Goal: Task Accomplishment & Management: Manage account settings

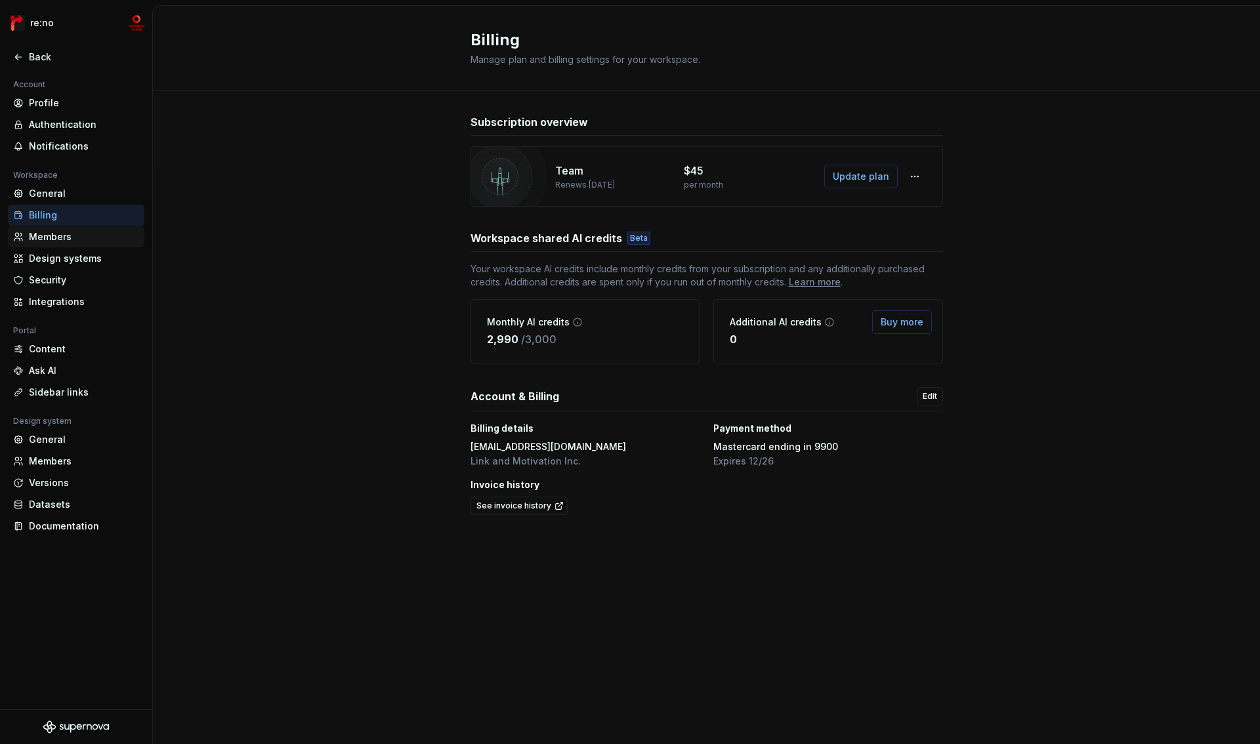
click at [68, 234] on div "Members" at bounding box center [84, 236] width 110 height 13
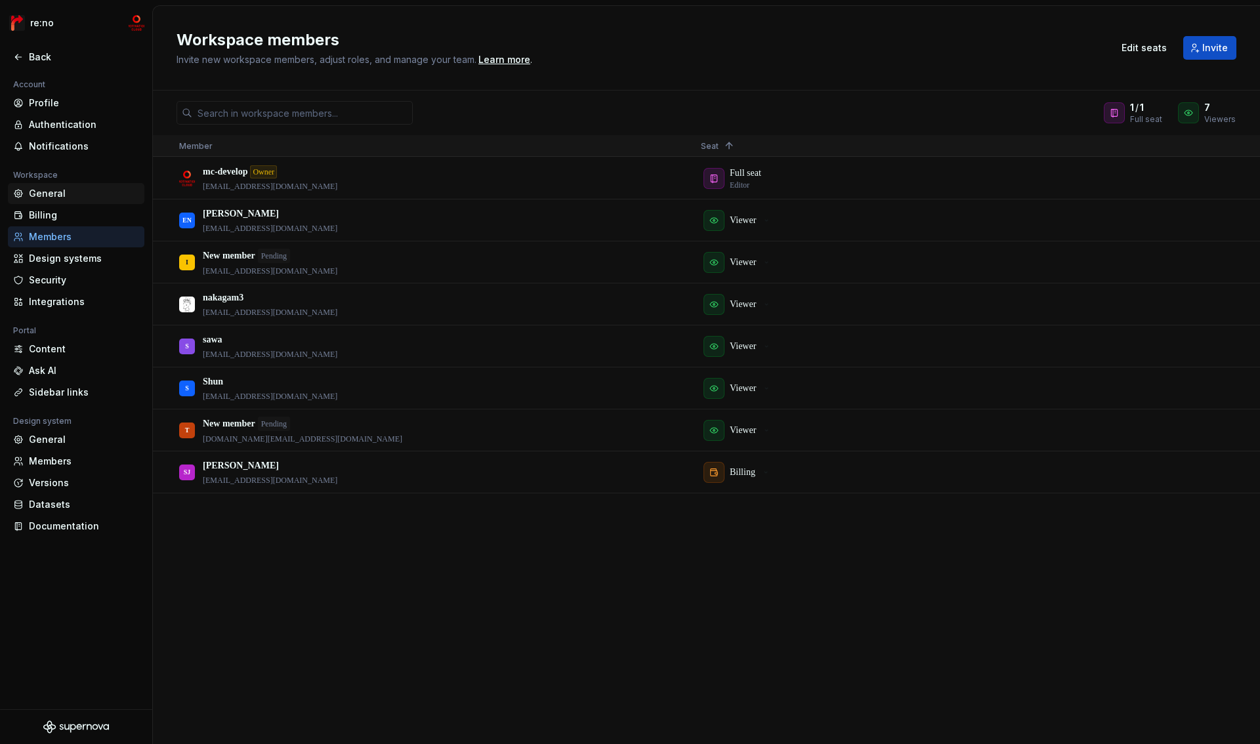
click at [59, 194] on div "General" at bounding box center [84, 193] width 110 height 13
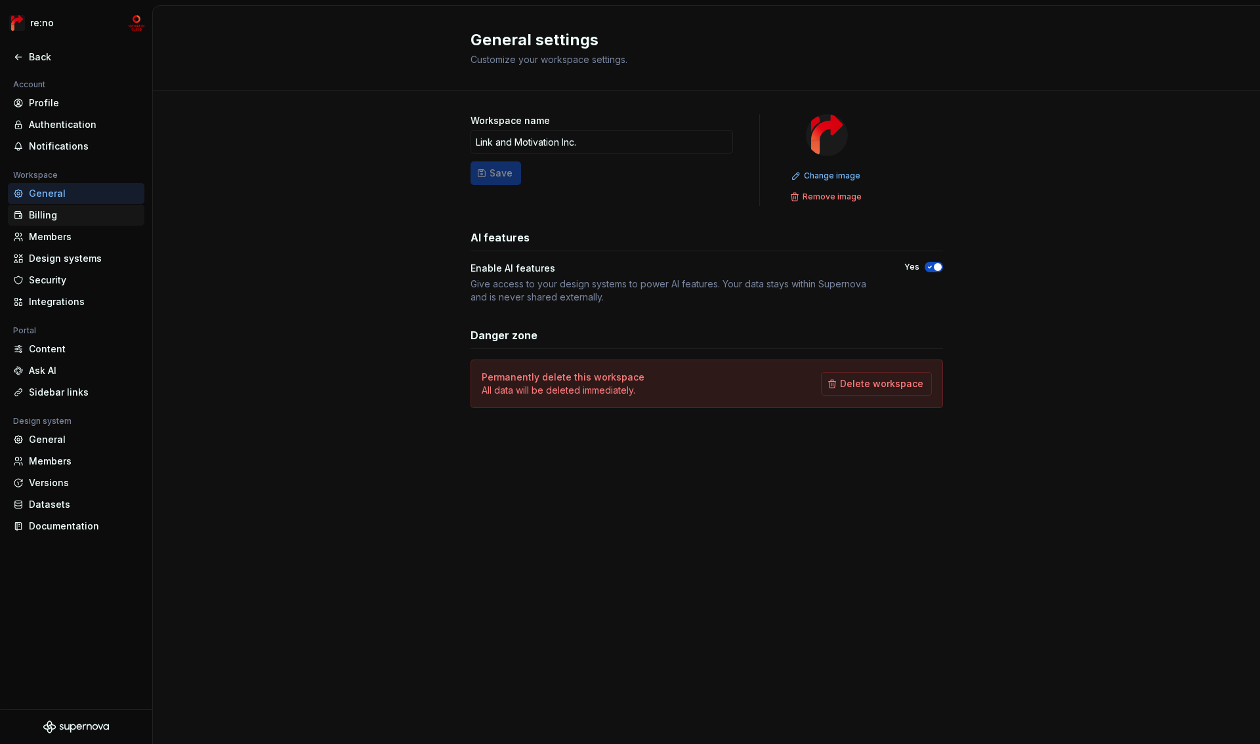
click at [58, 215] on div "Billing" at bounding box center [84, 215] width 110 height 13
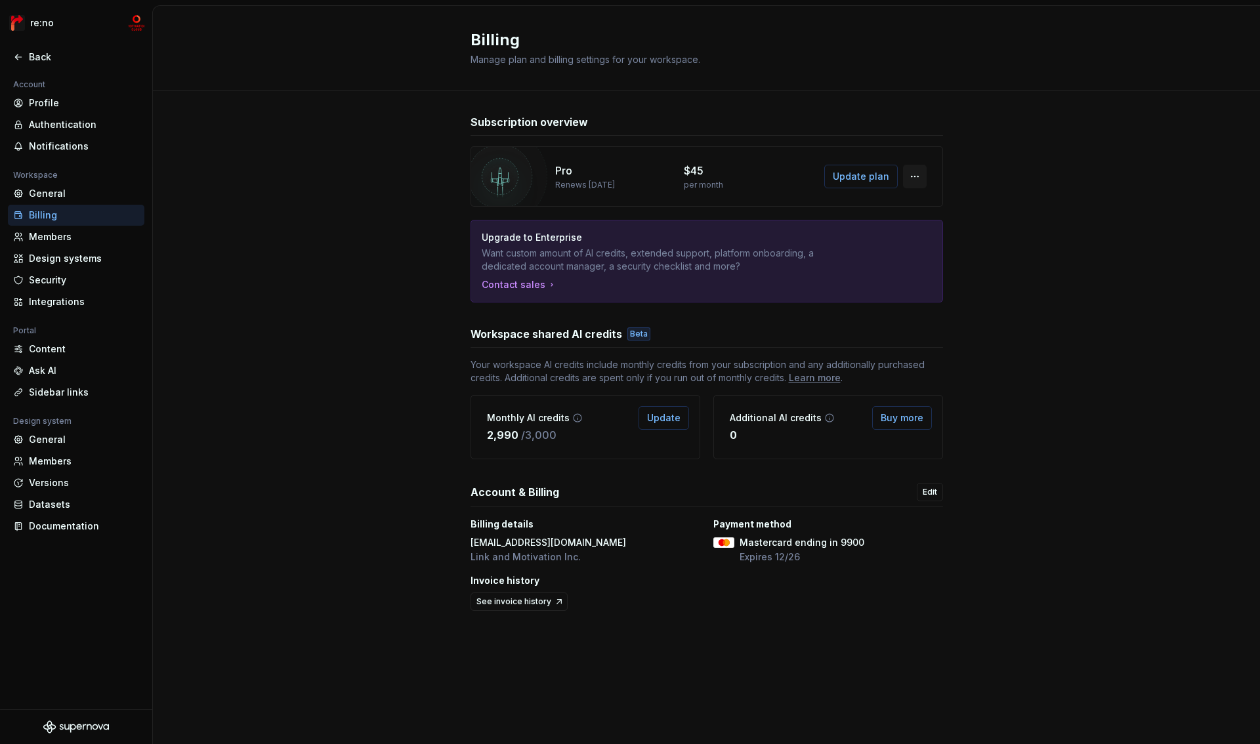
click at [917, 179] on button "button" at bounding box center [915, 177] width 24 height 24
click at [961, 203] on div "Manage workspace members" at bounding box center [995, 204] width 136 height 13
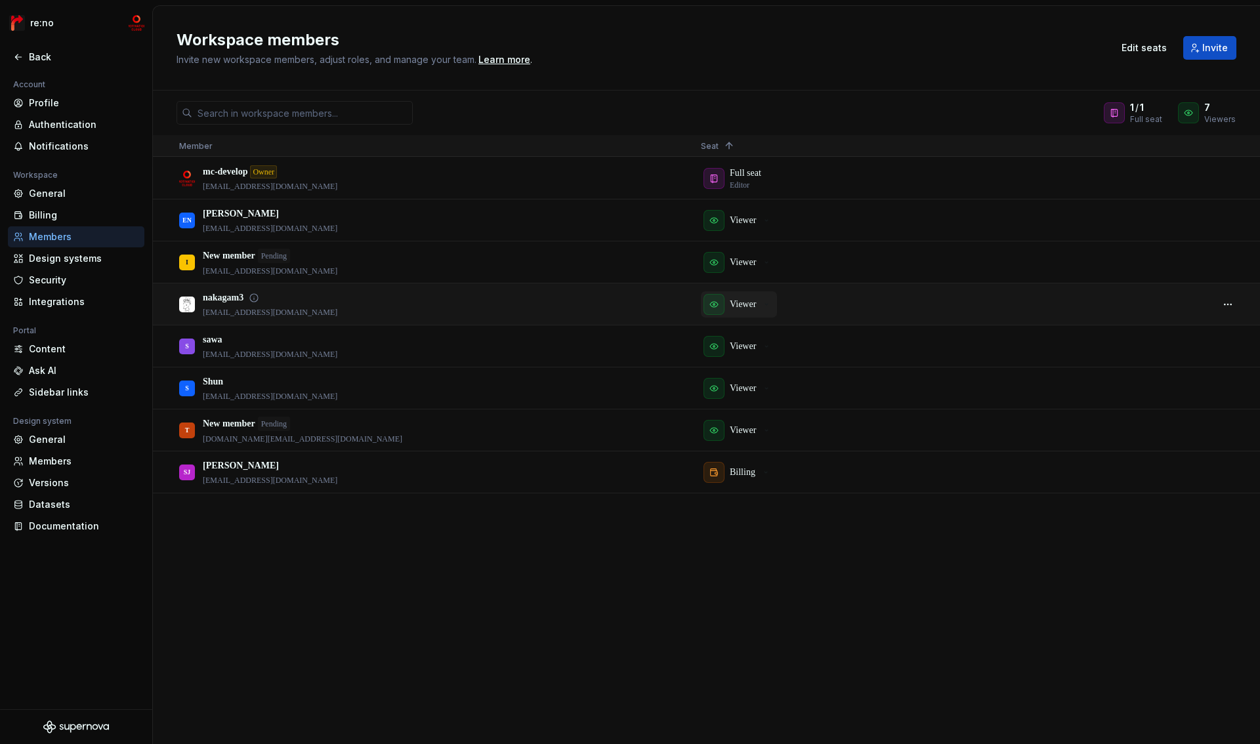
click at [743, 305] on p "Viewer" at bounding box center [743, 304] width 26 height 13
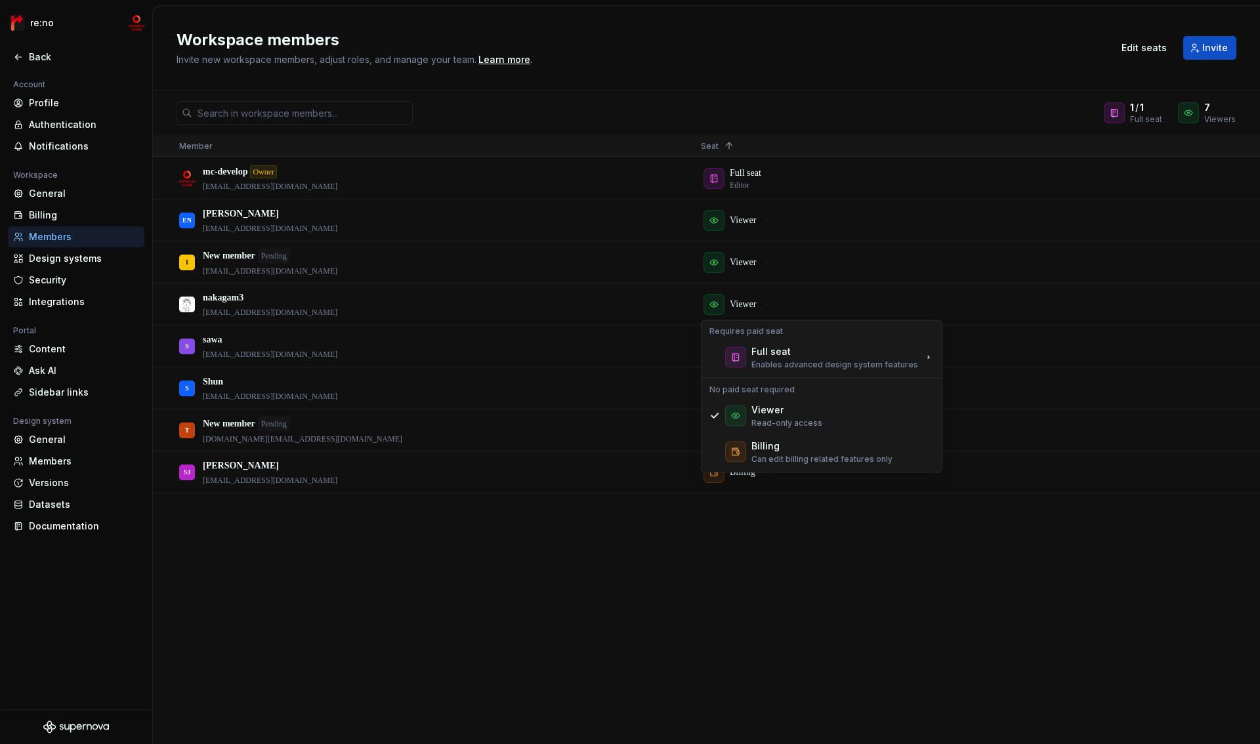
click at [799, 593] on div "mc-develop Owner mc_develop_test@lmi.ne.jp Full seat Editor EN Emi Naeslund nae…" at bounding box center [706, 451] width 1107 height 586
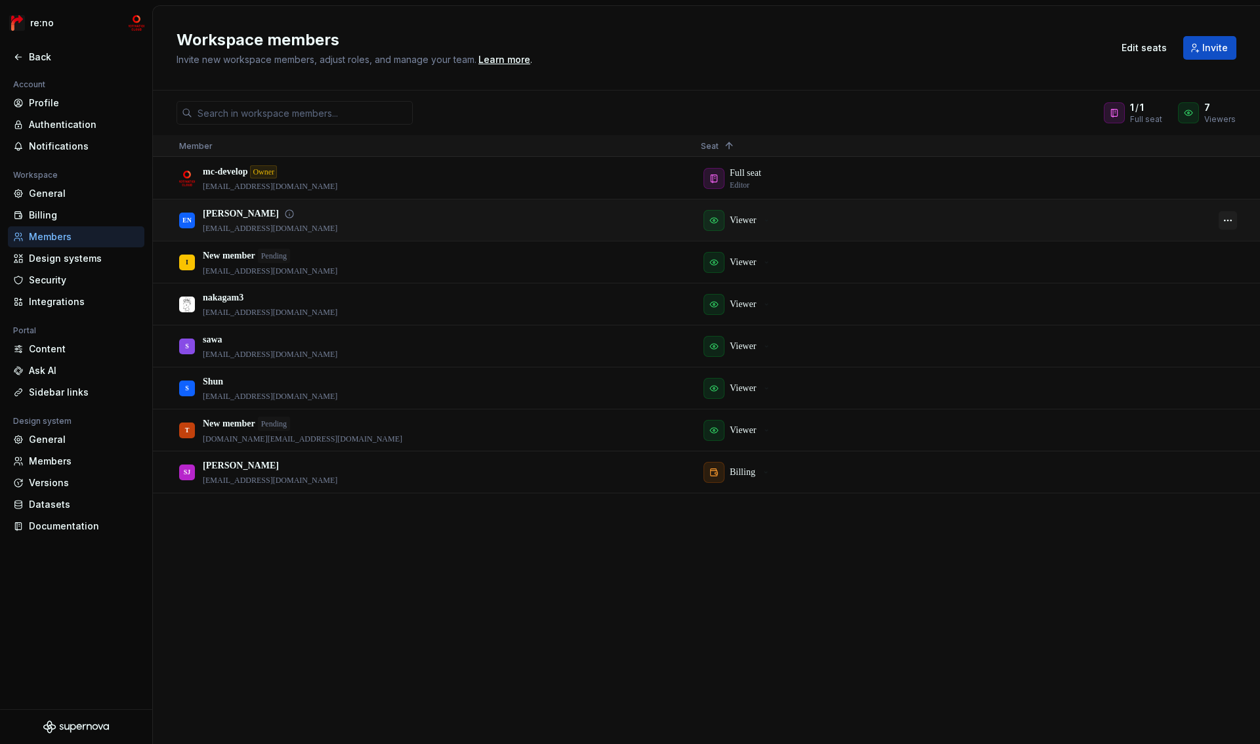
click at [1229, 220] on button "button" at bounding box center [1228, 220] width 18 height 18
click at [1092, 129] on div "1 / 1 Full seat 7 Viewers Member Seat 1 mc-develop Owner mc_develop_test@lmi.ne…" at bounding box center [706, 418] width 1107 height 654
click at [1156, 51] on span "Edit seats" at bounding box center [1144, 47] width 45 height 13
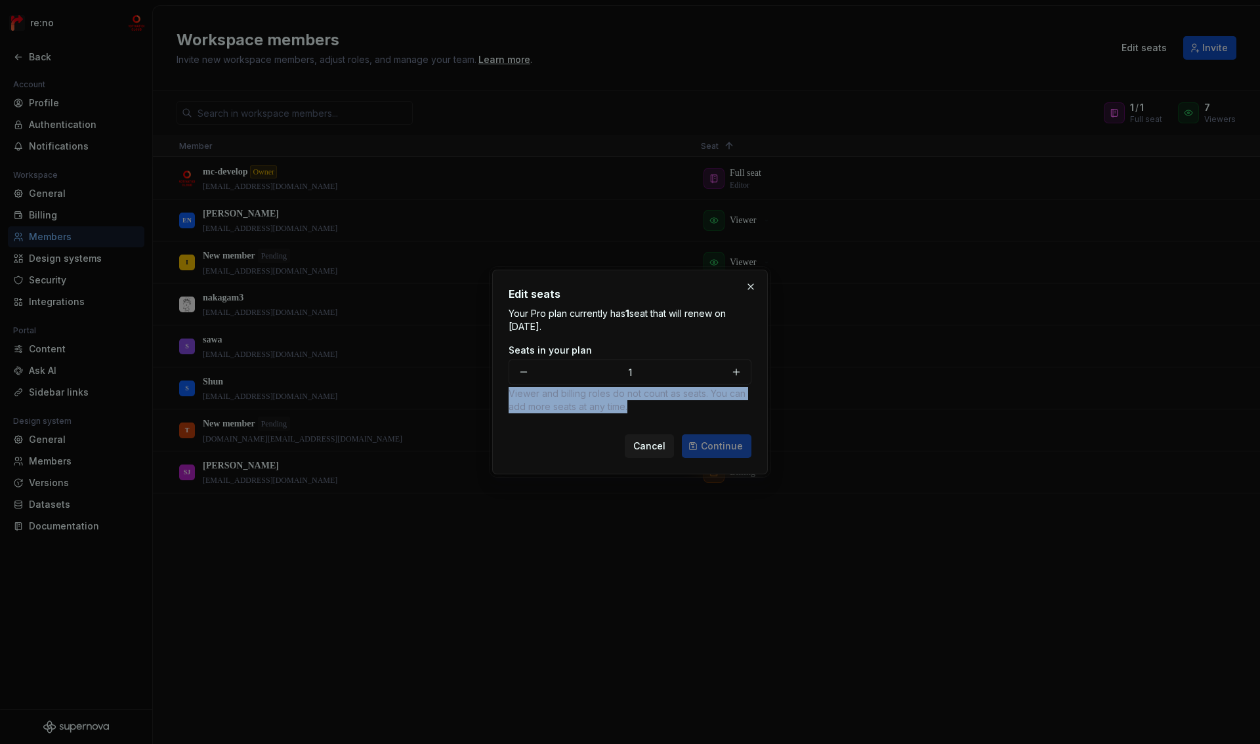
drag, startPoint x: 508, startPoint y: 397, endPoint x: 668, endPoint y: 417, distance: 161.3
click at [668, 417] on div "Edit seats Your Pro plan currently has 1 seat that will renew on October 12, 20…" at bounding box center [630, 372] width 276 height 205
copy p "Viewer and billing roles do not count as seats. You can add more seats at any t…"
click at [646, 447] on span "Cancel" at bounding box center [649, 446] width 32 height 13
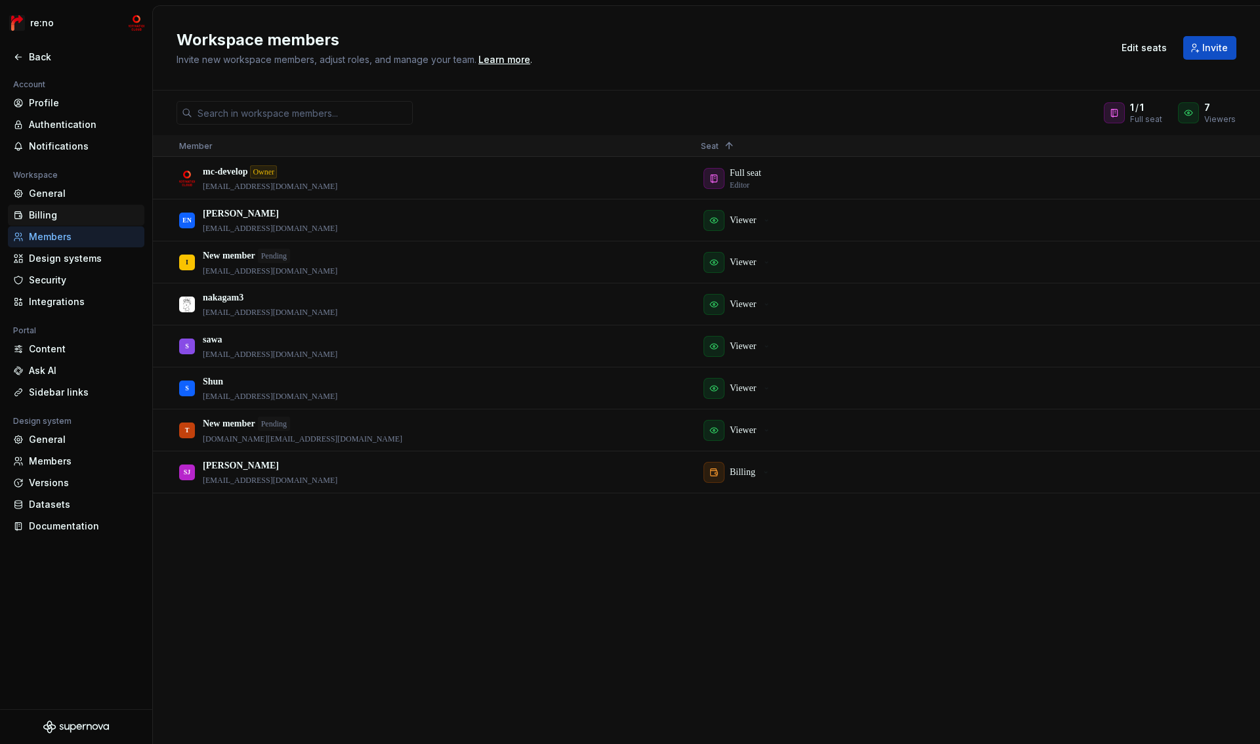
click at [49, 213] on div "Billing" at bounding box center [84, 215] width 110 height 13
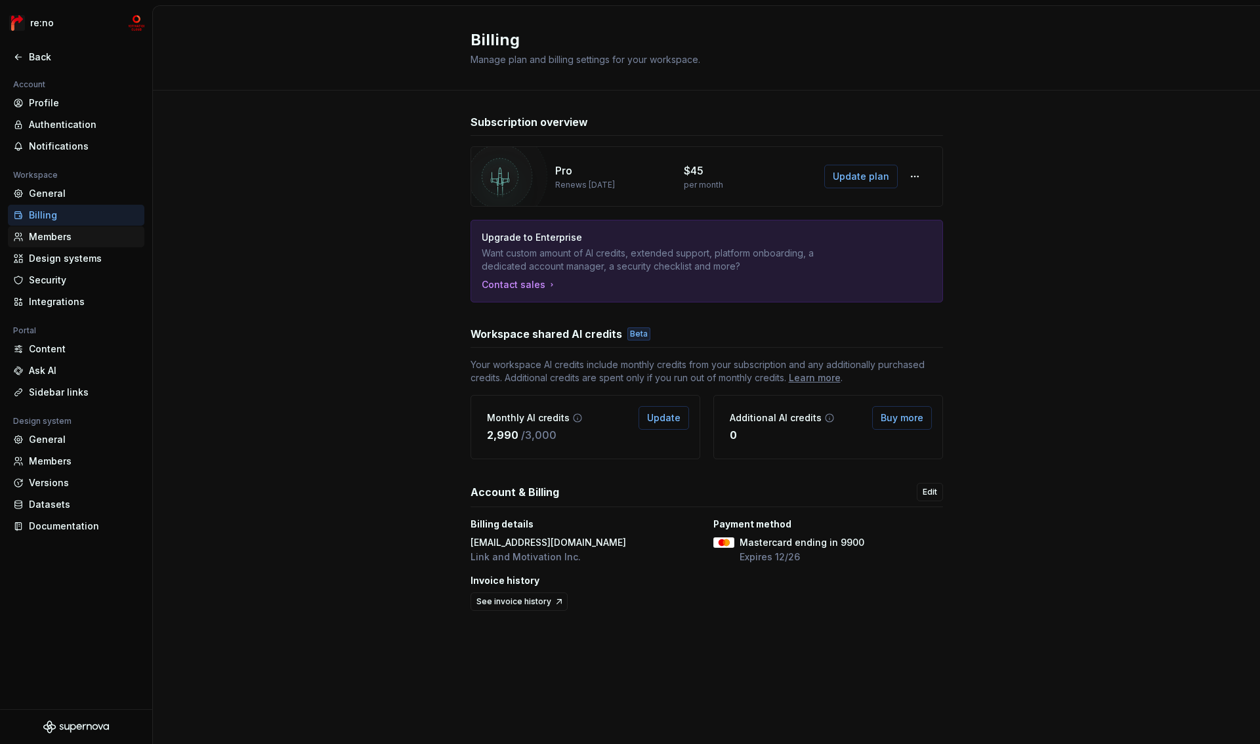
click at [67, 234] on div "Members" at bounding box center [84, 236] width 110 height 13
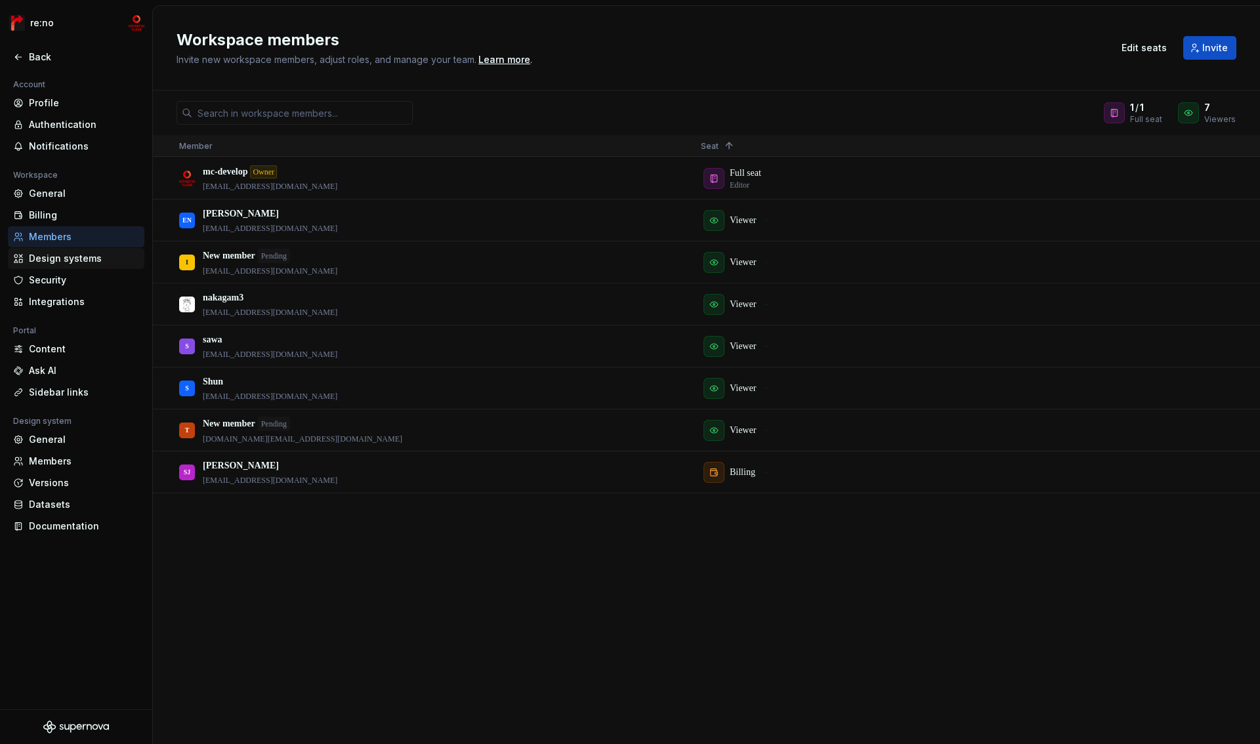
click at [64, 257] on div "Design systems" at bounding box center [84, 258] width 110 height 13
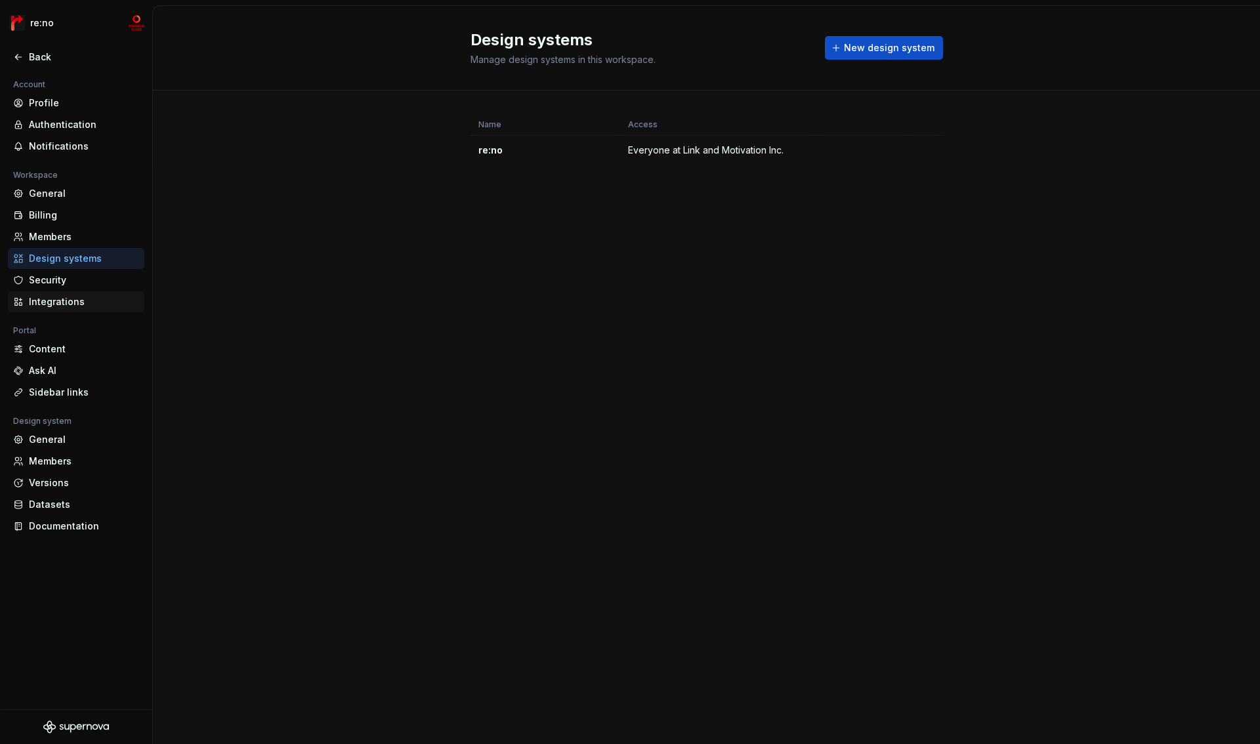
click at [57, 304] on div "Integrations" at bounding box center [84, 301] width 110 height 13
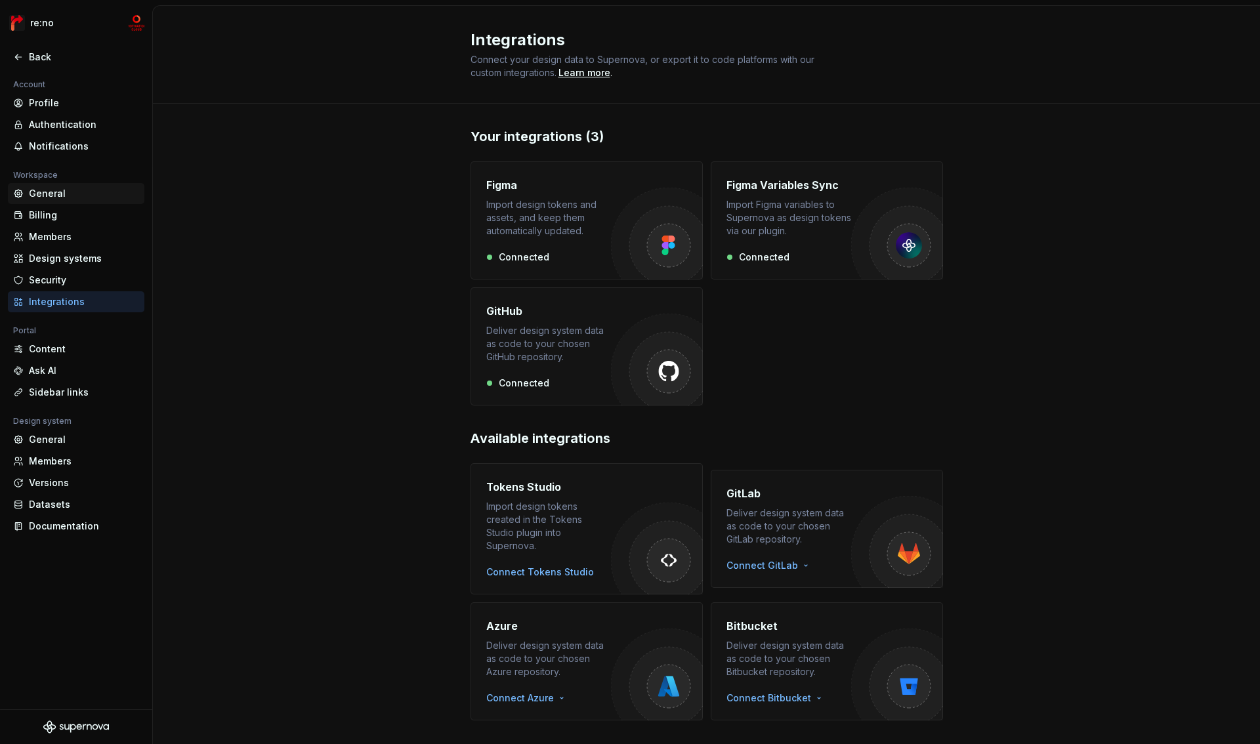
click at [49, 191] on div "General" at bounding box center [84, 193] width 110 height 13
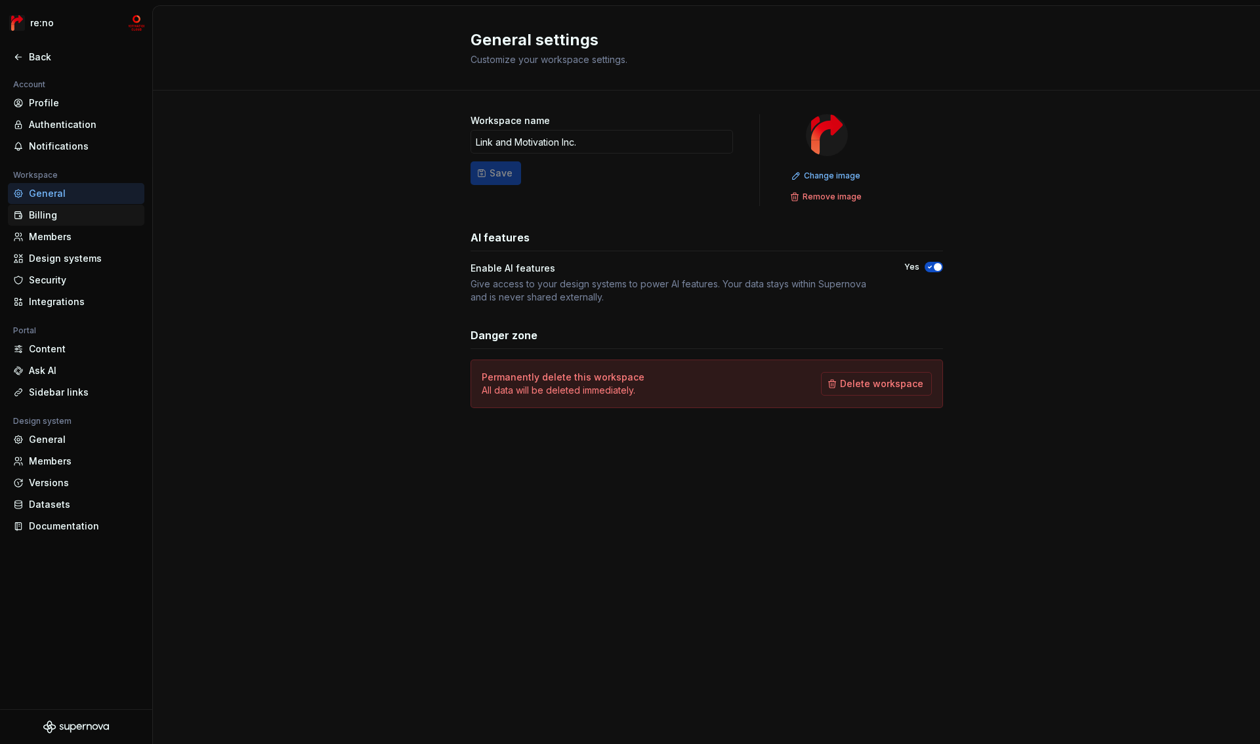
click at [46, 219] on div "Billing" at bounding box center [84, 215] width 110 height 13
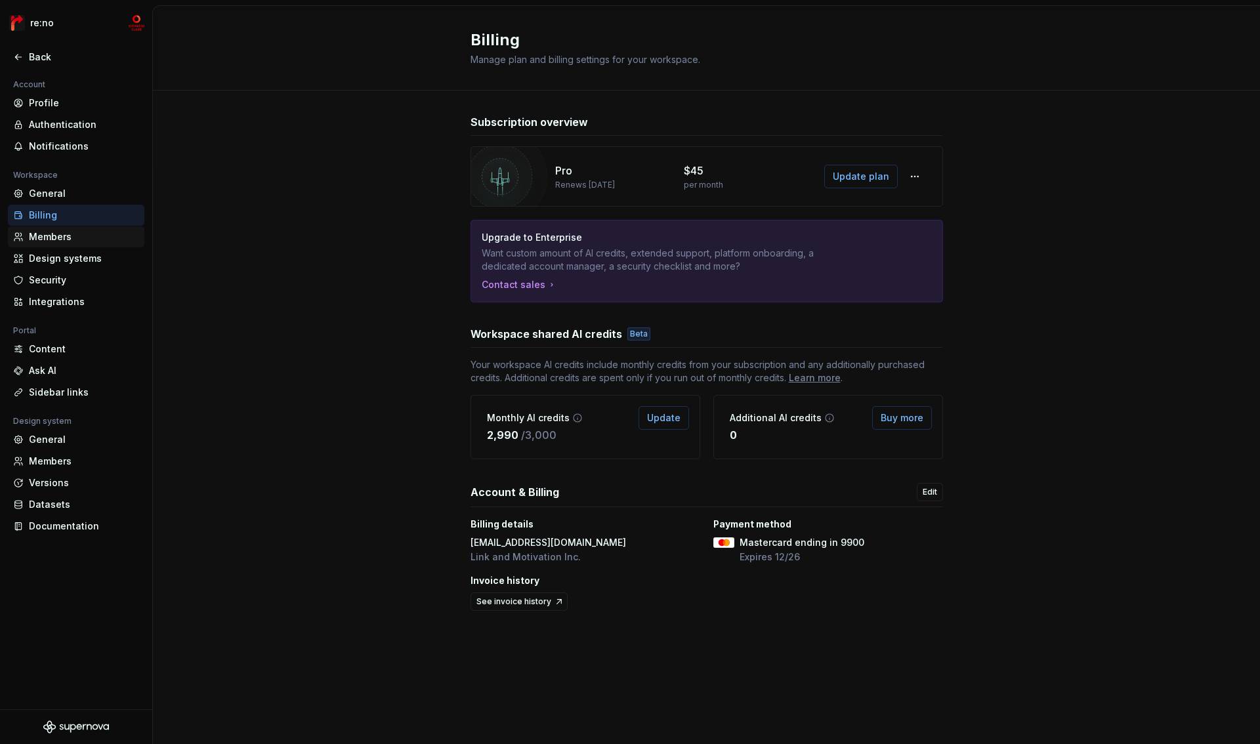
click at [46, 243] on div "Members" at bounding box center [84, 236] width 110 height 13
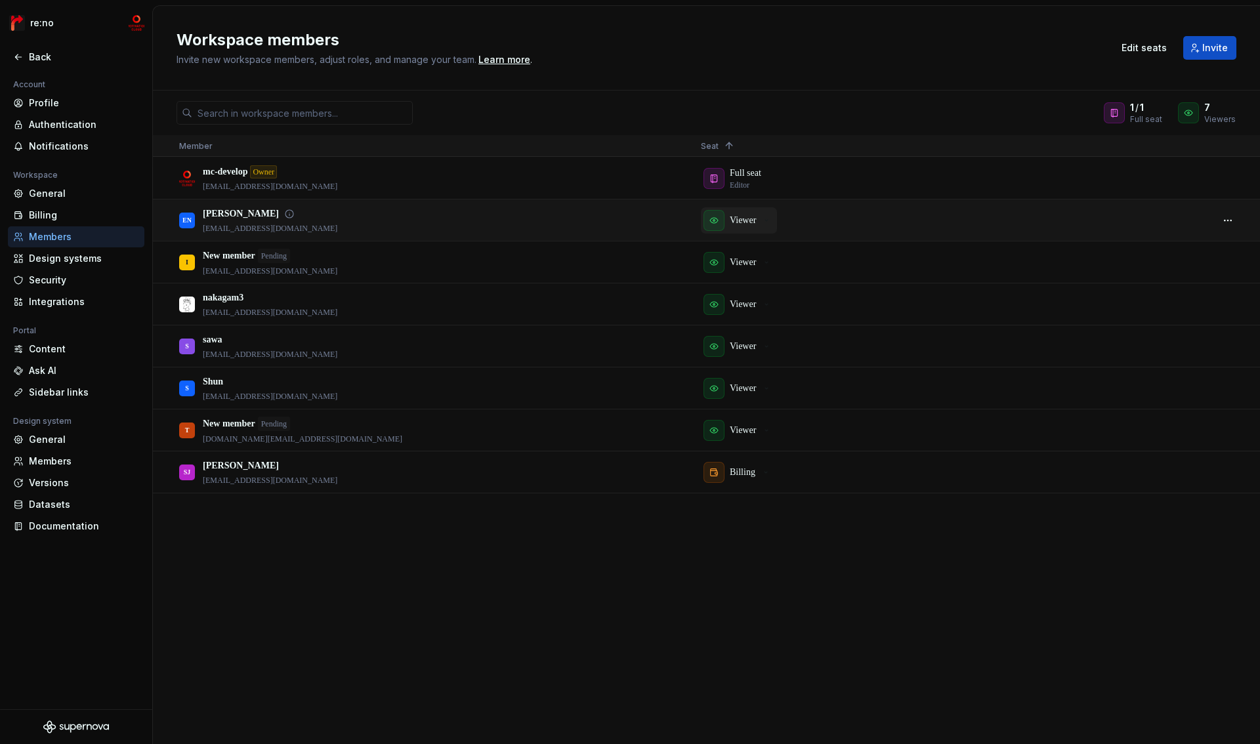
click at [713, 219] on icon "button" at bounding box center [714, 220] width 11 height 11
click at [734, 393] on p "Viewer" at bounding box center [743, 388] width 26 height 13
click at [1153, 47] on span "Edit seats" at bounding box center [1144, 47] width 45 height 13
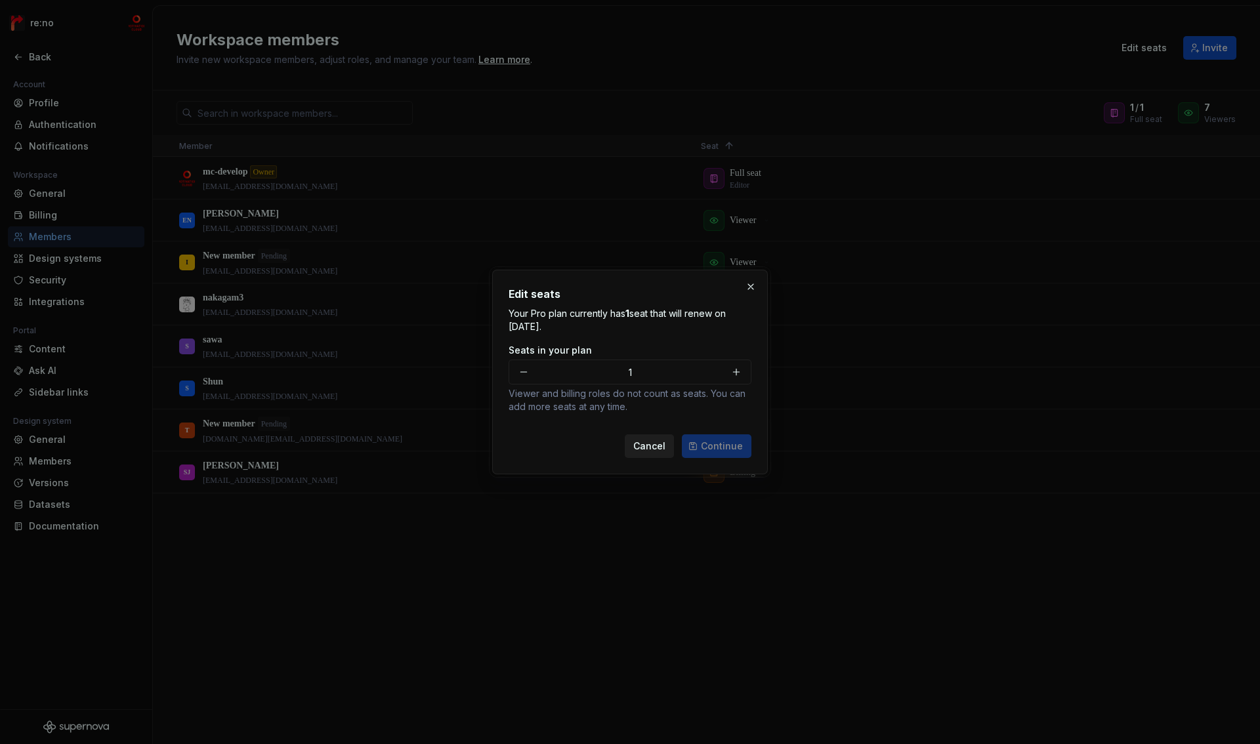
click at [653, 444] on span "Cancel" at bounding box center [649, 446] width 32 height 13
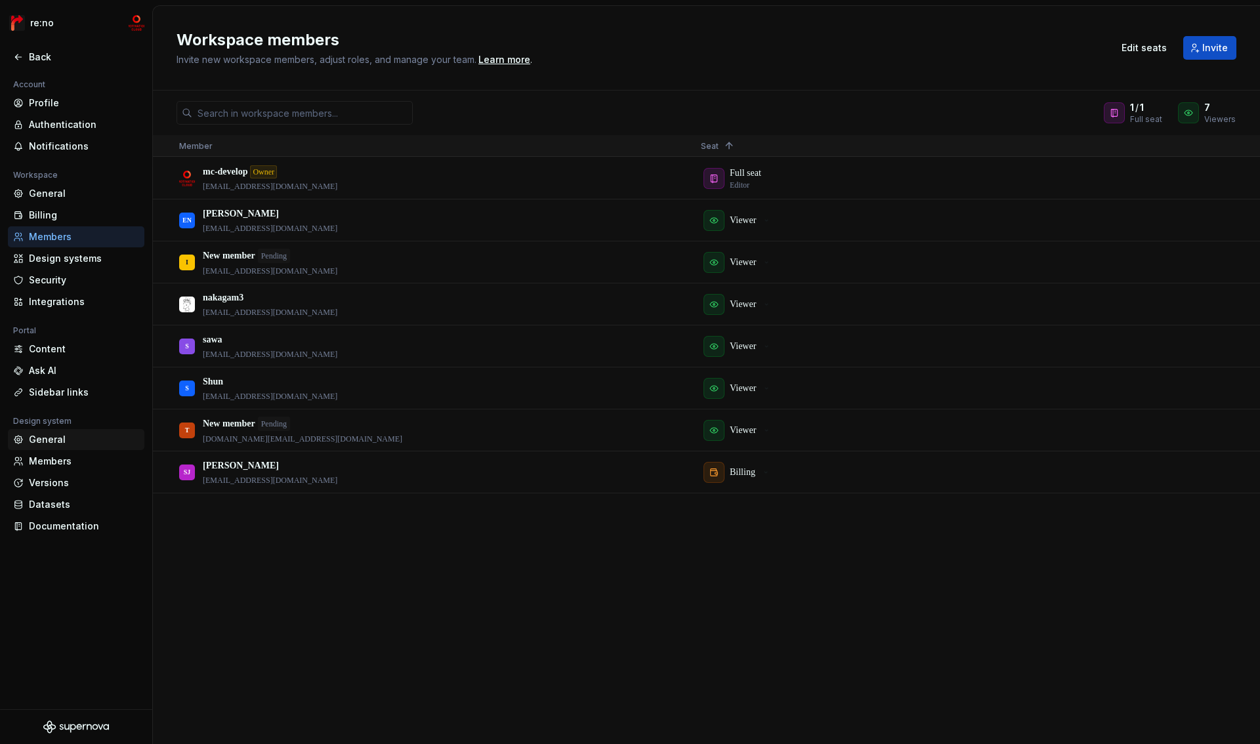
click at [49, 436] on div "General" at bounding box center [84, 439] width 110 height 13
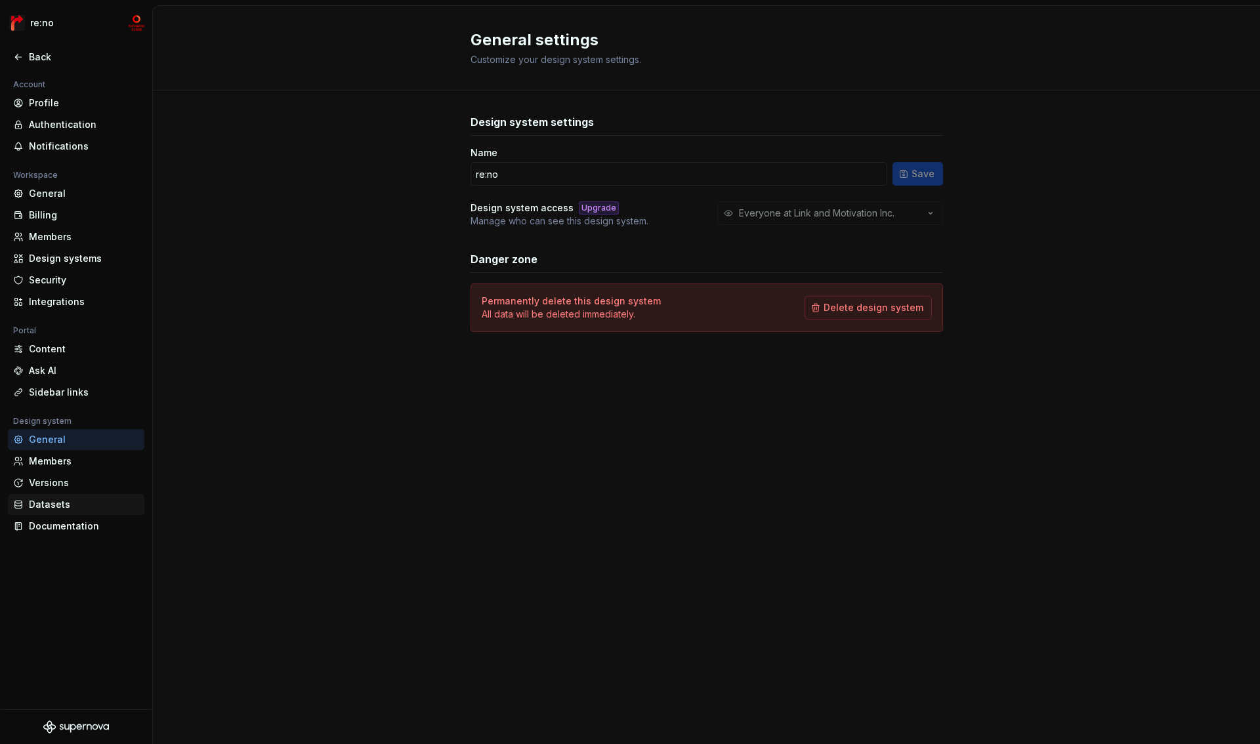
click at [50, 506] on div "Datasets" at bounding box center [84, 504] width 110 height 13
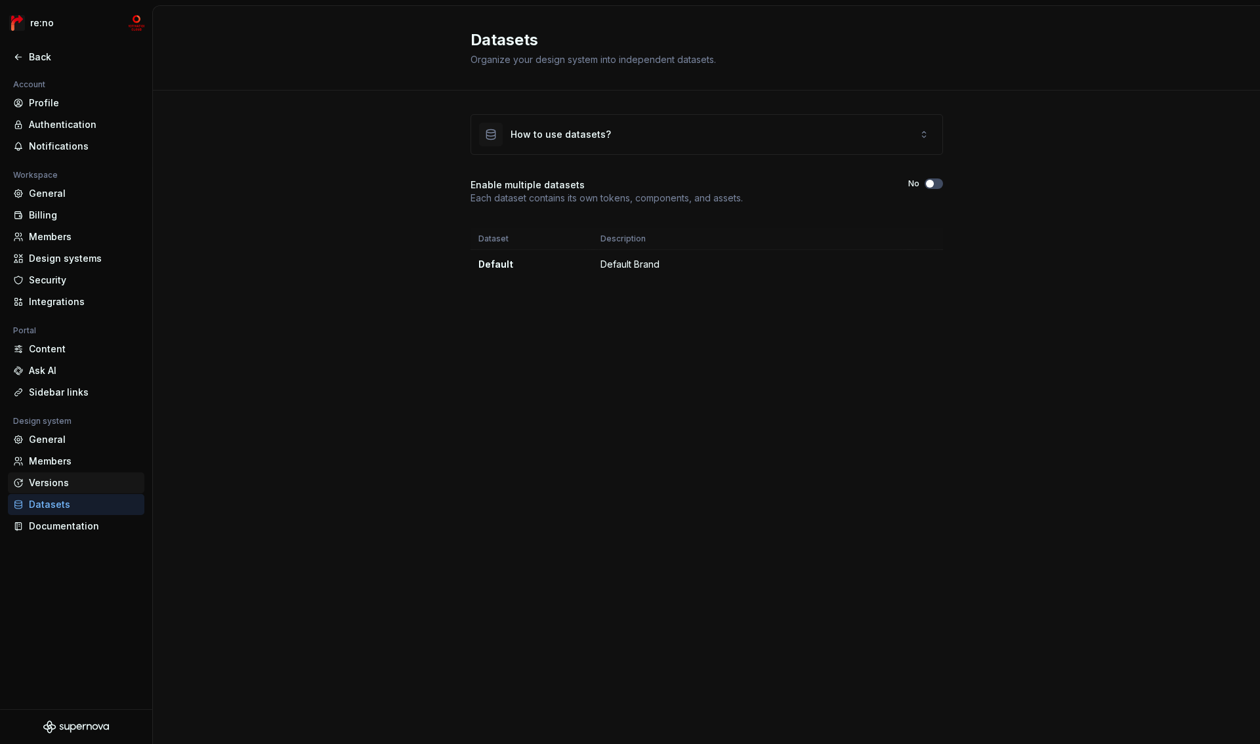
click at [47, 484] on div "Versions" at bounding box center [84, 482] width 110 height 13
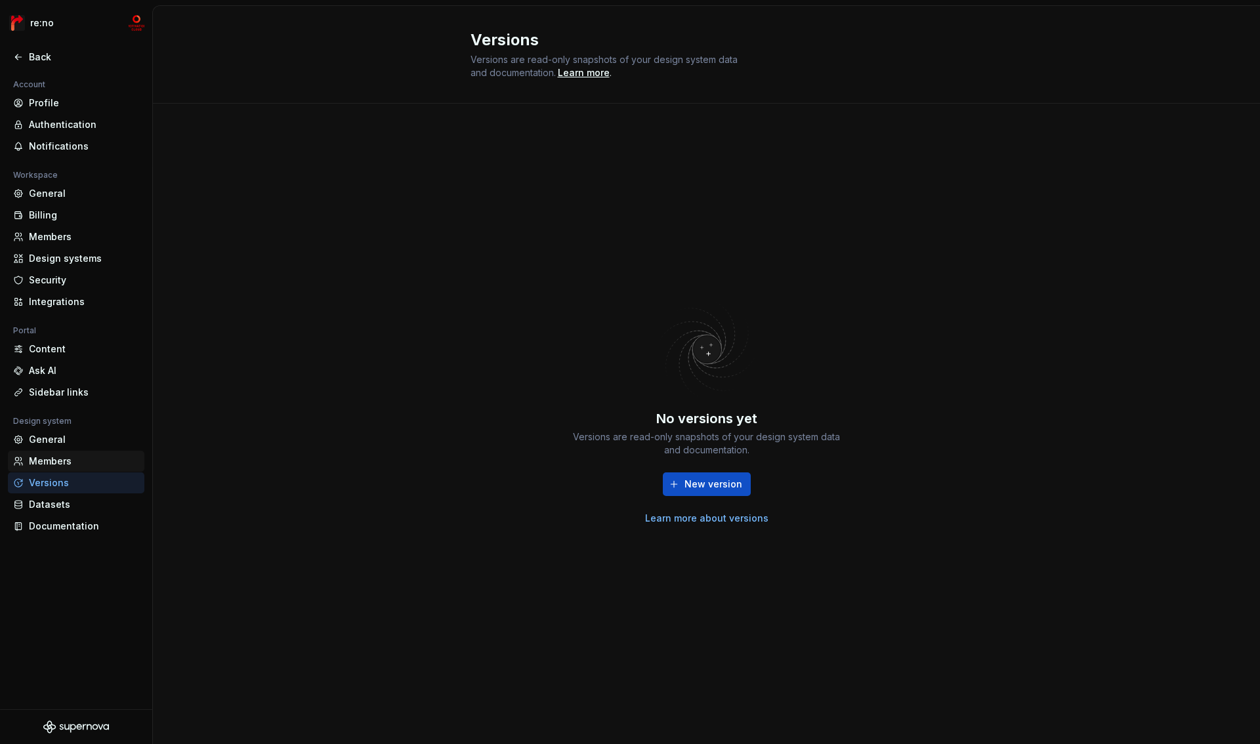
click at [53, 459] on div "Members" at bounding box center [84, 461] width 110 height 13
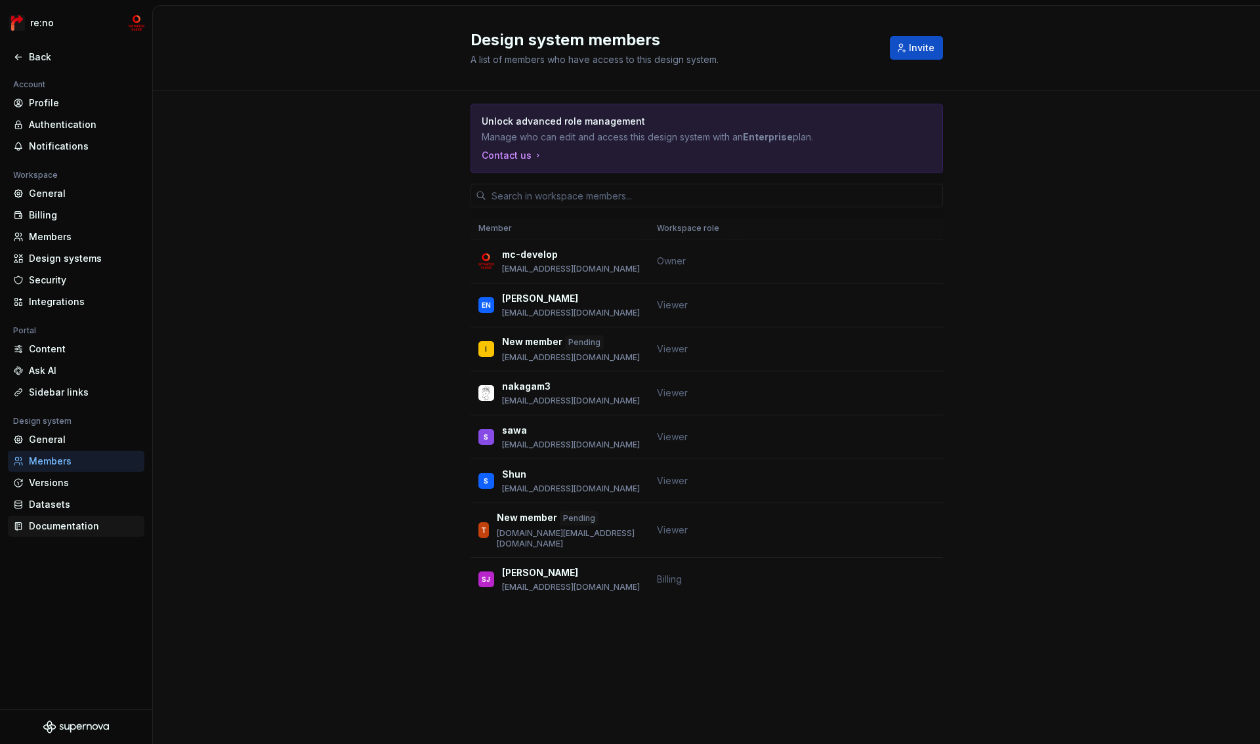
click at [65, 527] on div "Documentation" at bounding box center [84, 526] width 110 height 13
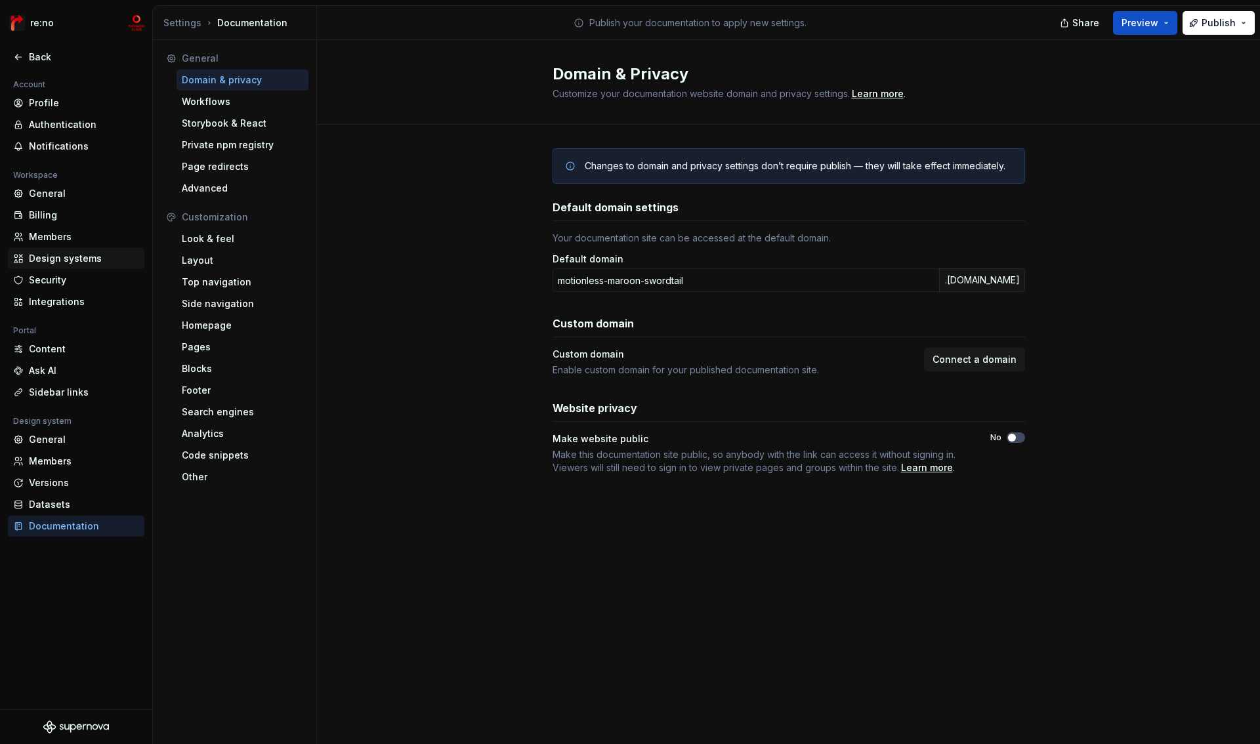
click at [64, 261] on div "Design systems" at bounding box center [84, 258] width 110 height 13
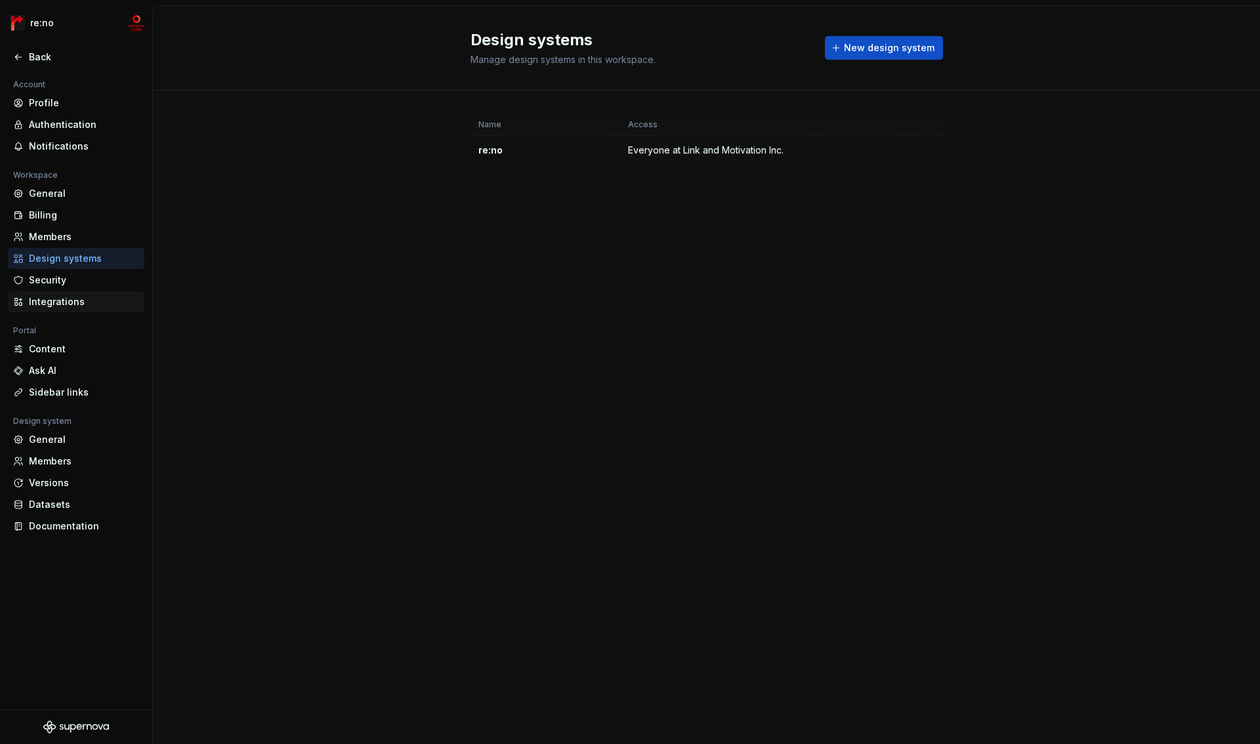
click at [52, 295] on div "Integrations" at bounding box center [84, 301] width 110 height 13
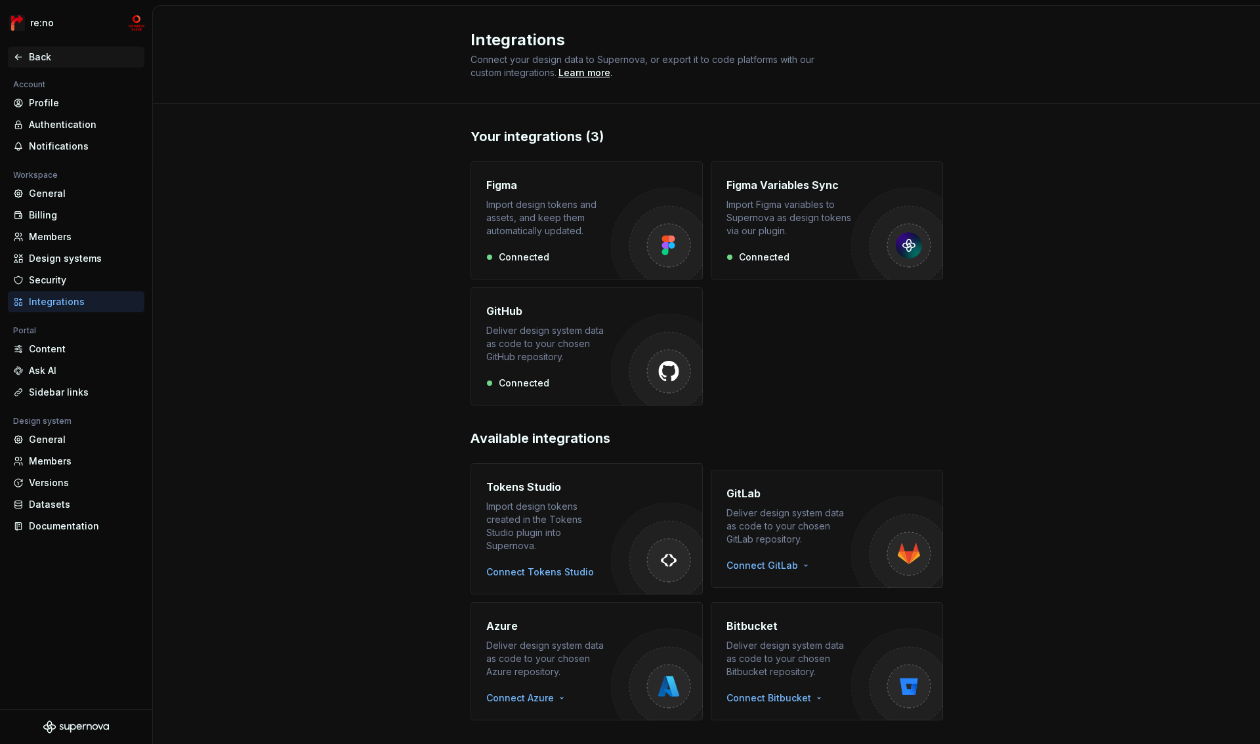
click at [43, 60] on div "Back" at bounding box center [84, 57] width 110 height 13
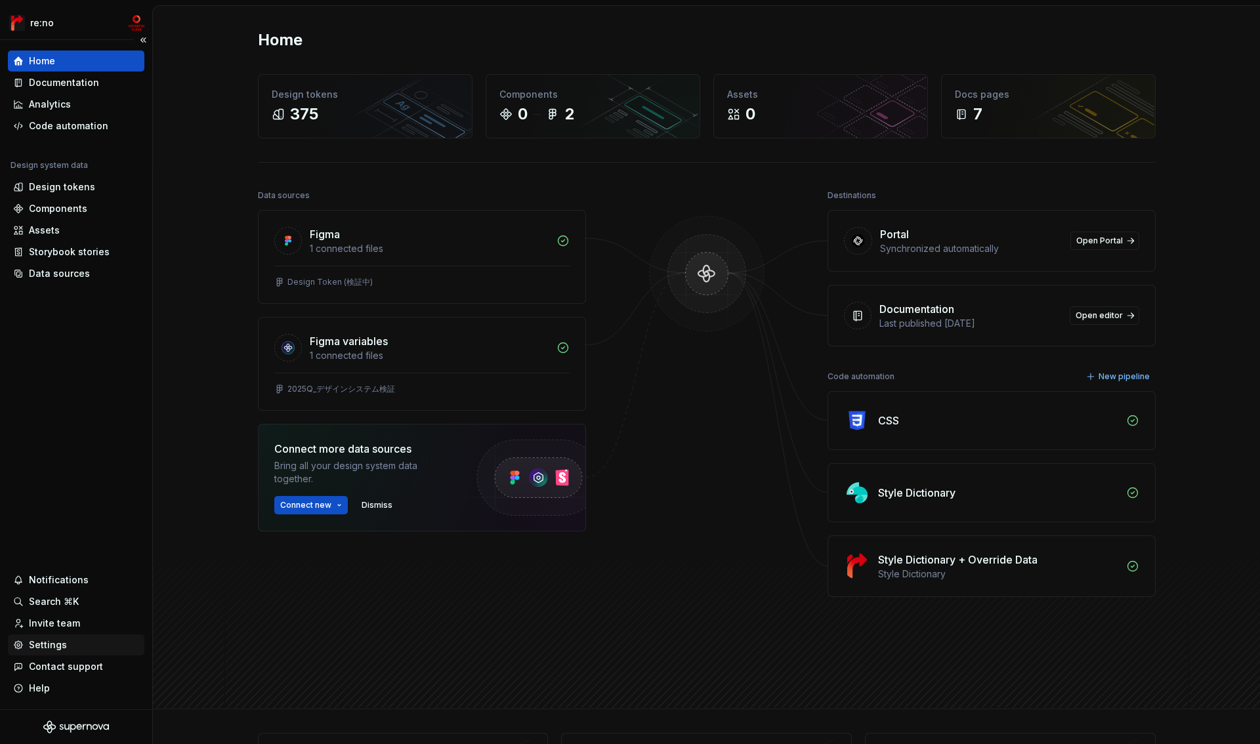
click at [54, 644] on div "Settings" at bounding box center [48, 645] width 38 height 13
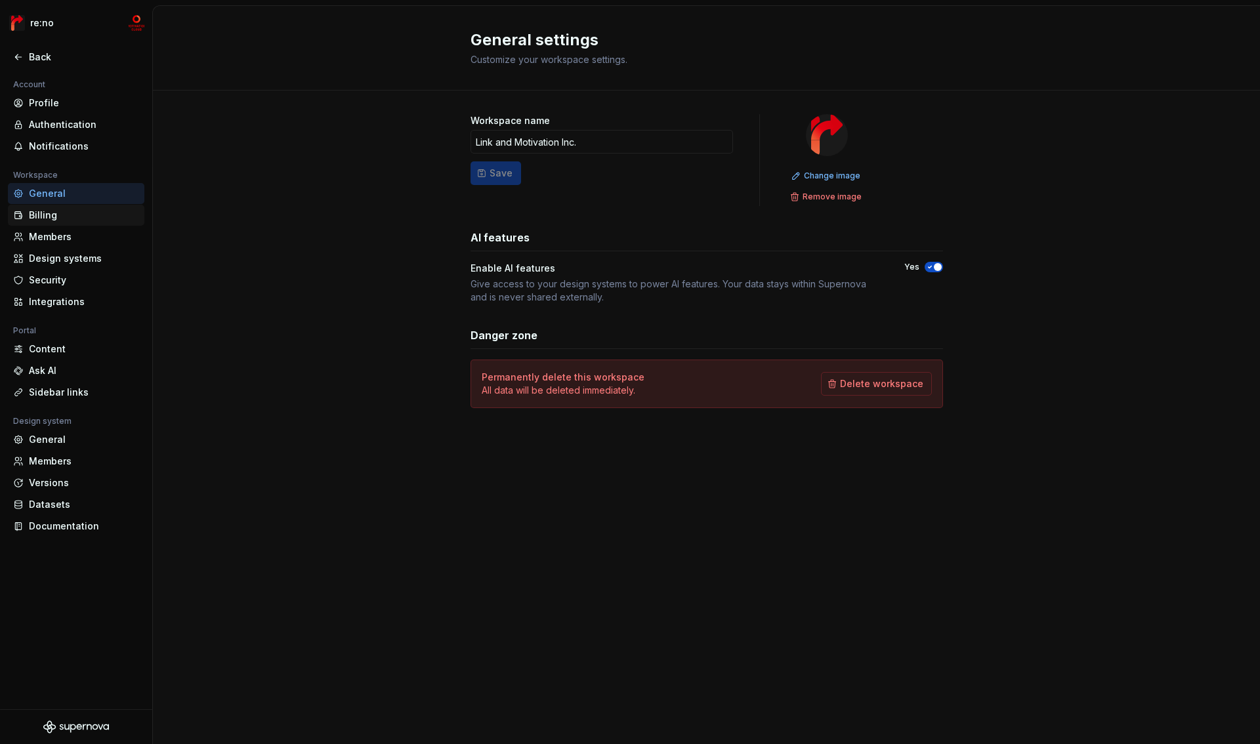
click at [55, 221] on div "Billing" at bounding box center [84, 215] width 110 height 13
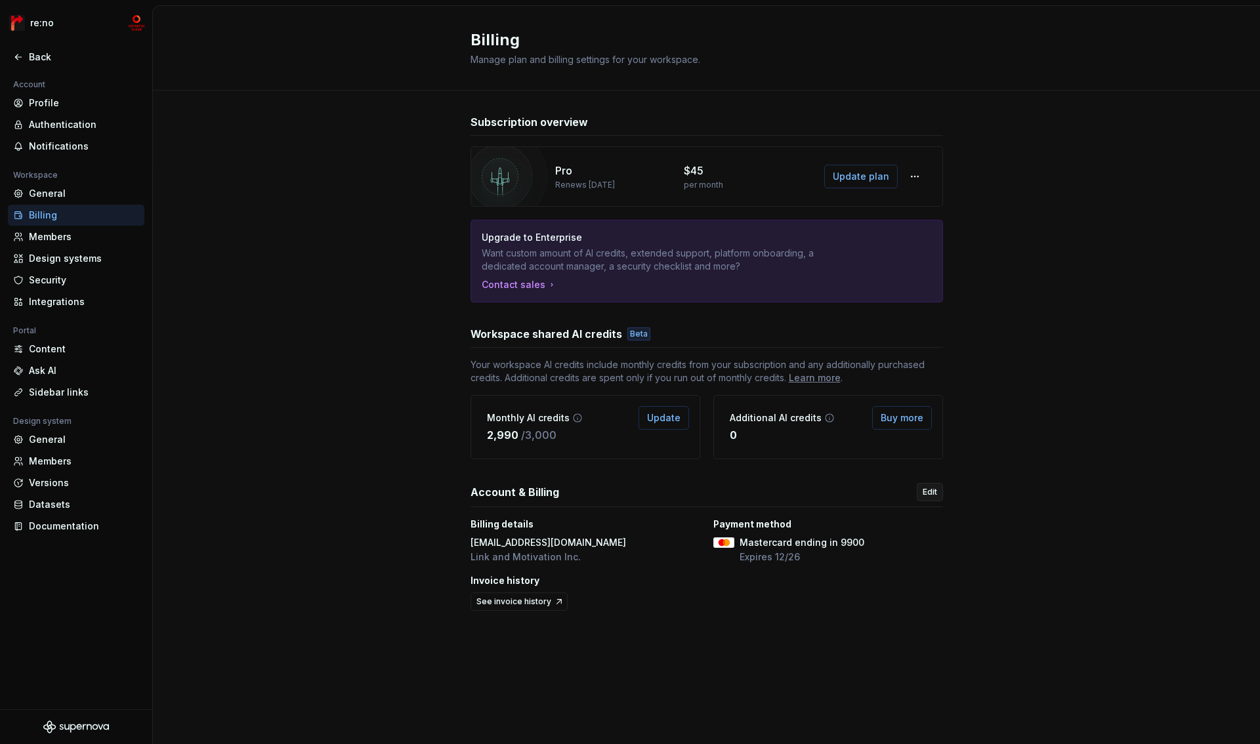
click at [930, 494] on span "Edit" at bounding box center [930, 492] width 14 height 11
click at [912, 179] on button "button" at bounding box center [915, 177] width 24 height 24
click at [966, 206] on div "Manage workspace members" at bounding box center [995, 204] width 136 height 13
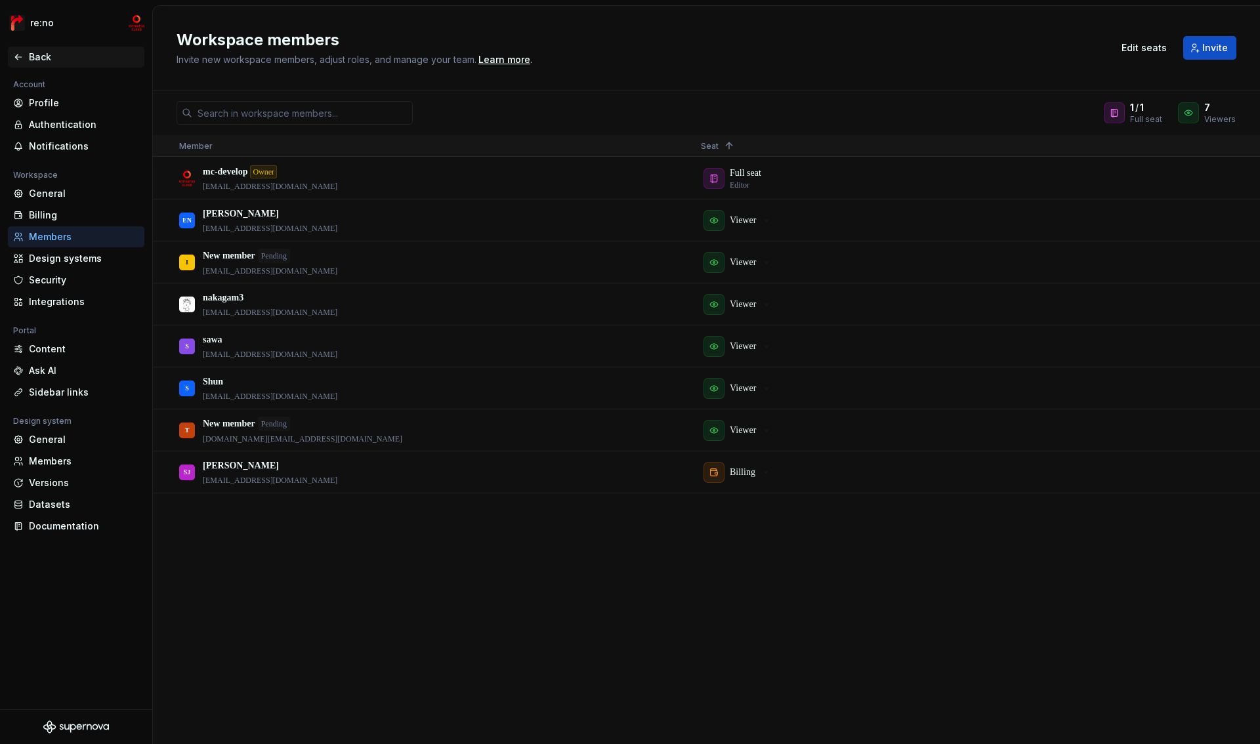
click at [33, 56] on div "Back" at bounding box center [84, 57] width 110 height 13
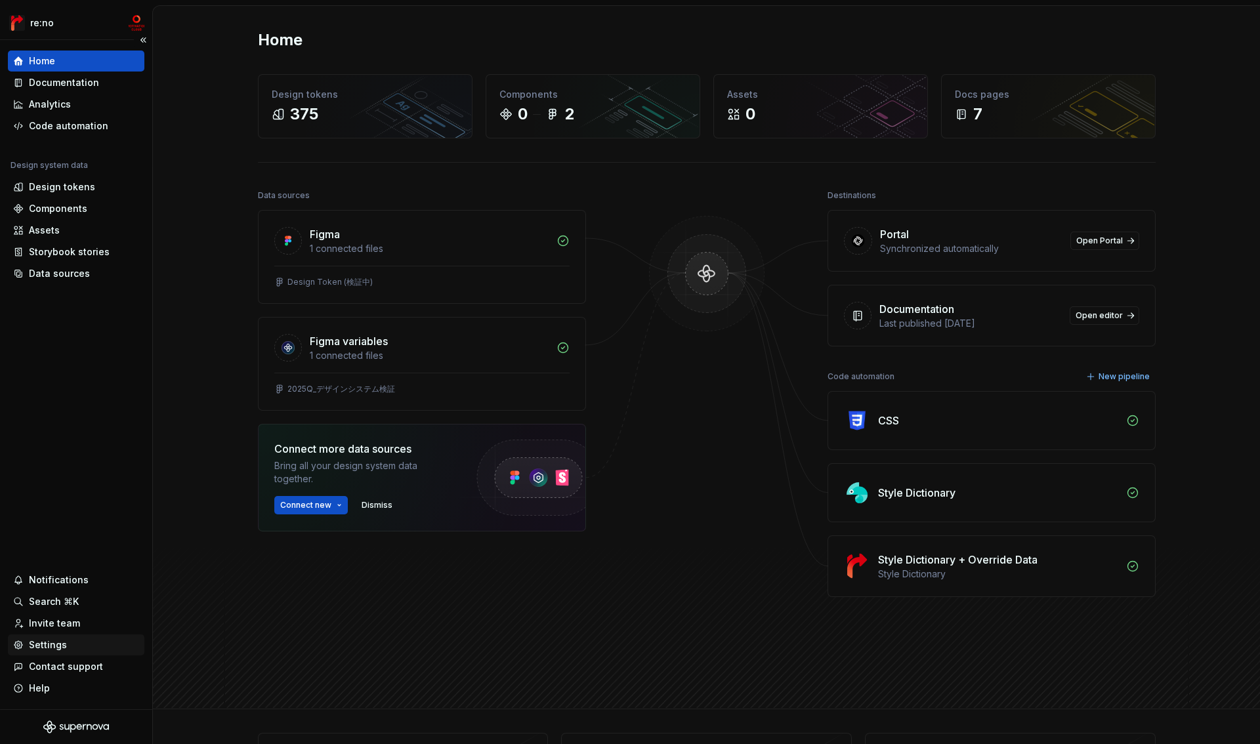
click at [63, 645] on div "Settings" at bounding box center [48, 645] width 38 height 13
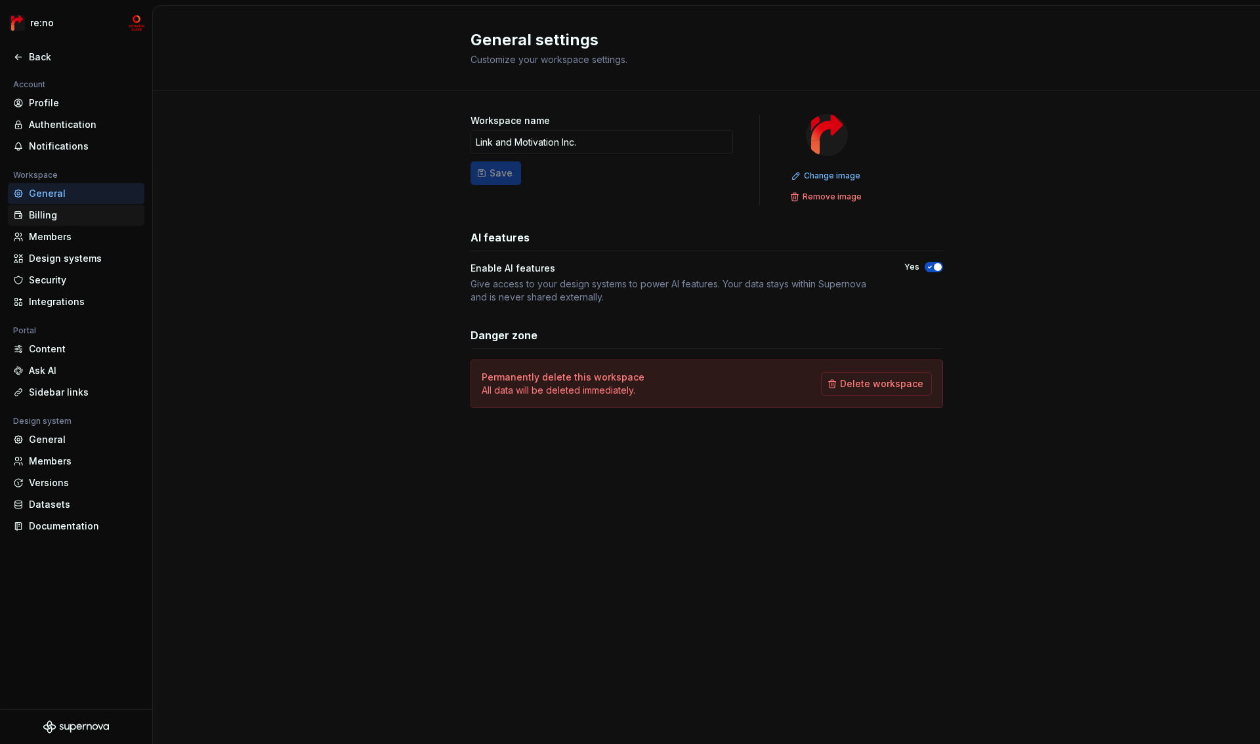
click at [56, 209] on div "Billing" at bounding box center [84, 215] width 110 height 13
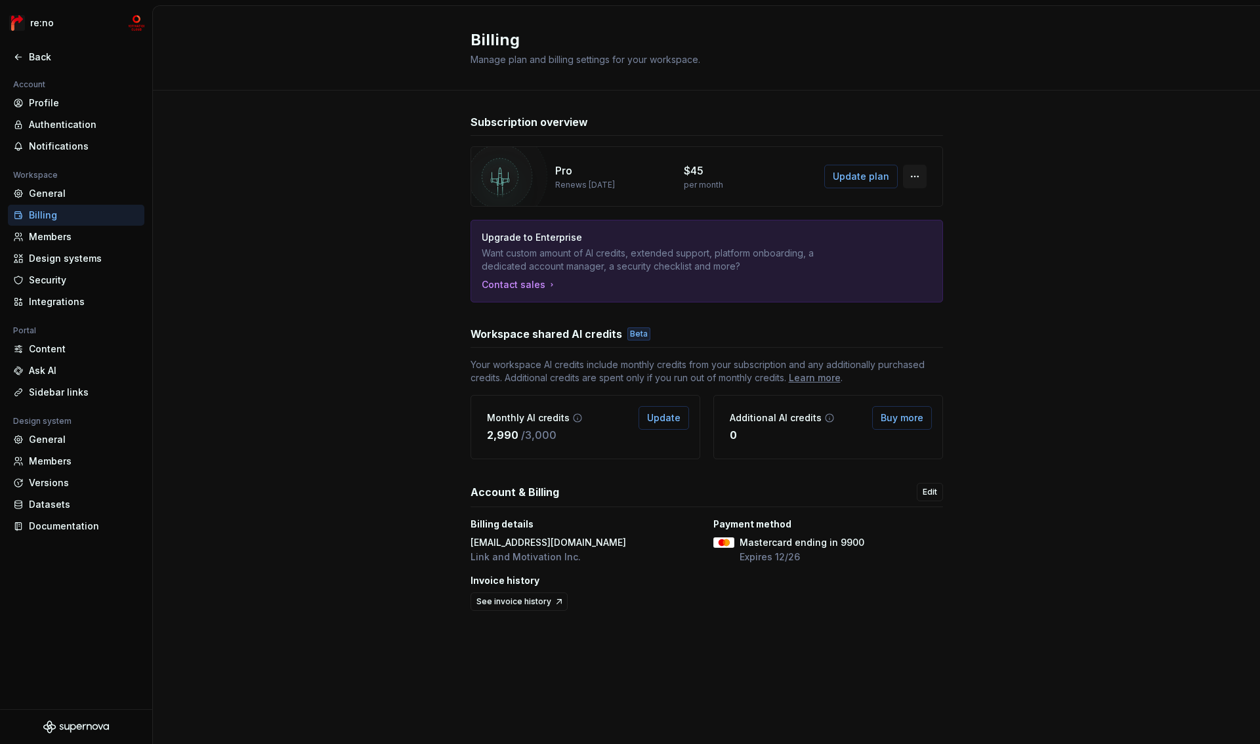
click at [916, 179] on button "button" at bounding box center [915, 177] width 24 height 24
click at [691, 171] on p "$45" at bounding box center [694, 171] width 20 height 16
click at [35, 58] on div "Back" at bounding box center [84, 57] width 110 height 13
